Goal: Navigation & Orientation: Find specific page/section

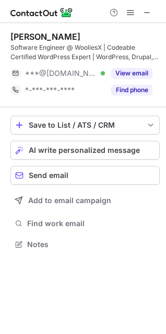
scroll to position [237, 166]
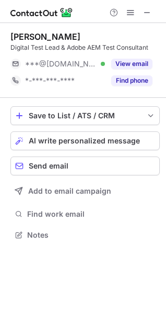
scroll to position [228, 166]
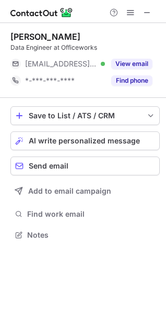
scroll to position [228, 166]
